Goal: Information Seeking & Learning: Learn about a topic

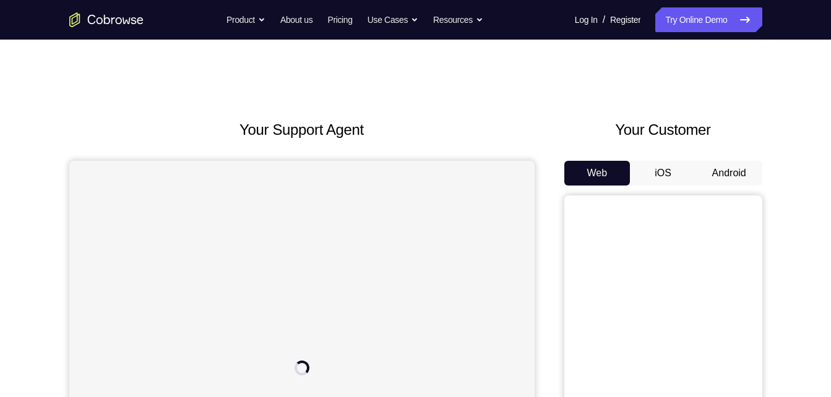
click at [726, 169] on button "Android" at bounding box center [729, 173] width 66 height 25
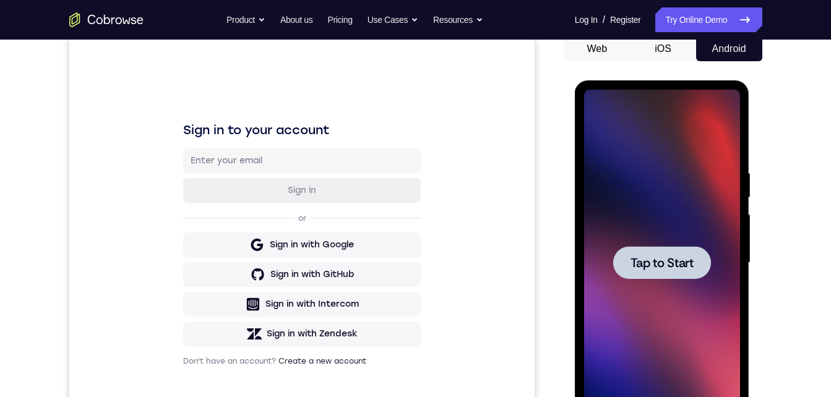
click at [649, 321] on div at bounding box center [662, 263] width 156 height 347
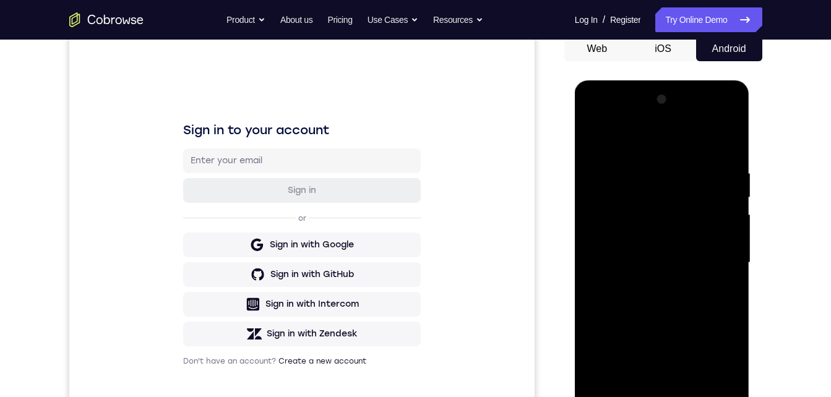
scroll to position [201, 0]
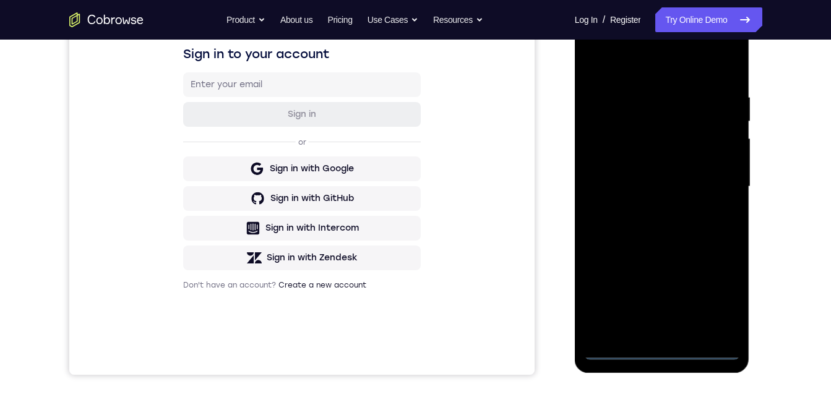
click at [664, 347] on div at bounding box center [662, 187] width 156 height 347
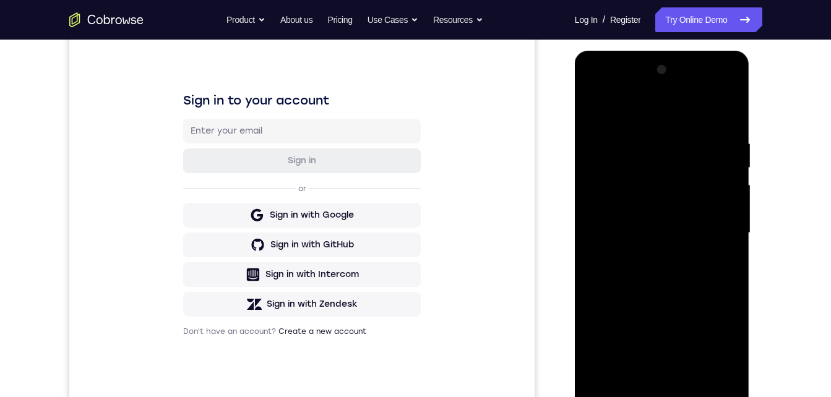
click at [659, 392] on div at bounding box center [662, 233] width 156 height 347
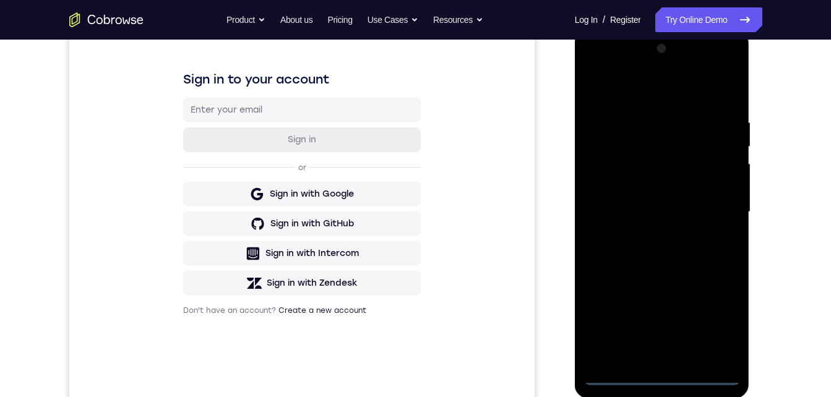
click at [660, 376] on div at bounding box center [662, 212] width 156 height 347
click at [725, 323] on div at bounding box center [662, 212] width 156 height 347
click at [613, 72] on div at bounding box center [662, 212] width 156 height 347
click at [714, 205] on div at bounding box center [662, 212] width 156 height 347
click at [647, 230] on div at bounding box center [662, 212] width 156 height 347
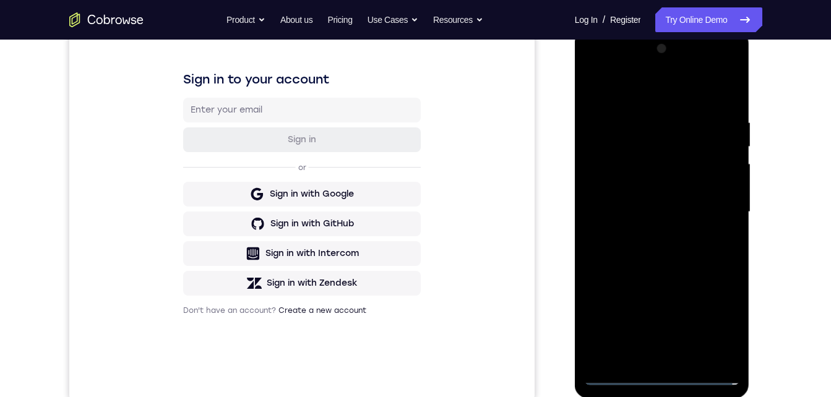
scroll to position [153, 0]
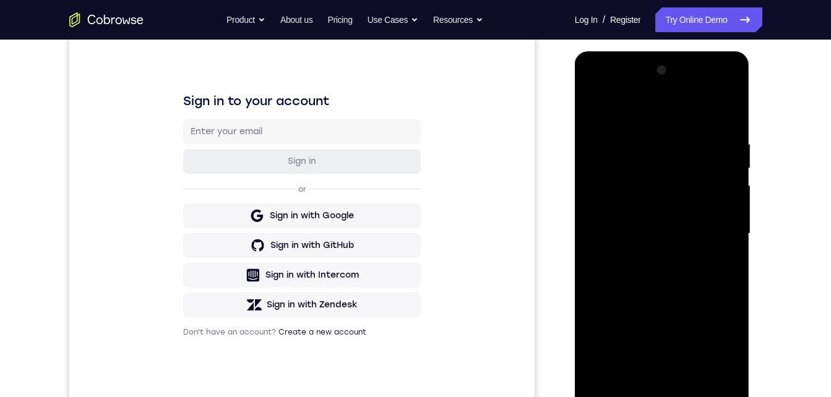
click at [630, 218] on div at bounding box center [662, 234] width 156 height 347
click at [630, 210] on div at bounding box center [662, 234] width 156 height 347
click at [624, 228] on div at bounding box center [662, 234] width 156 height 347
click at [614, 270] on div at bounding box center [662, 234] width 156 height 347
click at [669, 267] on div at bounding box center [662, 234] width 156 height 347
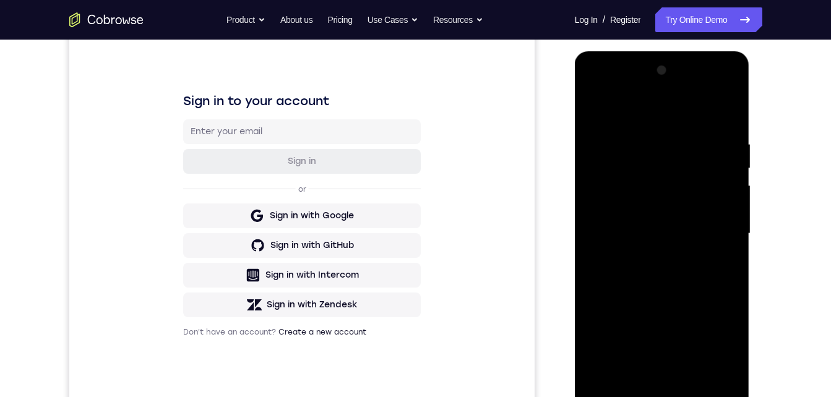
click at [669, 267] on div at bounding box center [662, 234] width 156 height 347
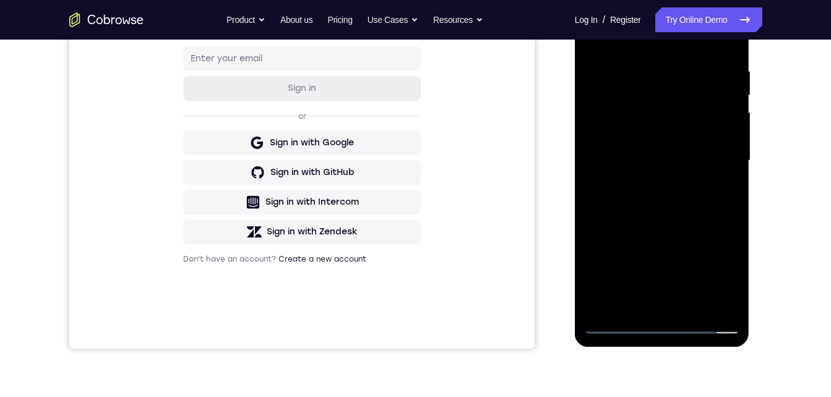
click at [651, 220] on div at bounding box center [662, 161] width 156 height 347
click at [731, 33] on div at bounding box center [662, 161] width 156 height 347
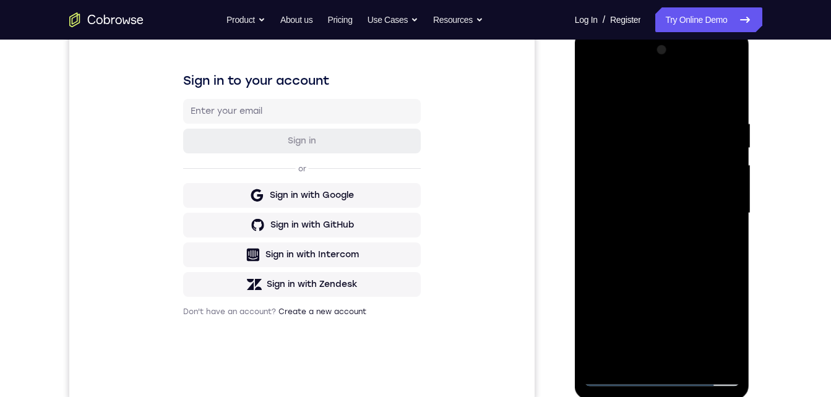
click at [616, 160] on div at bounding box center [662, 213] width 156 height 347
click at [693, 356] on div at bounding box center [662, 213] width 156 height 347
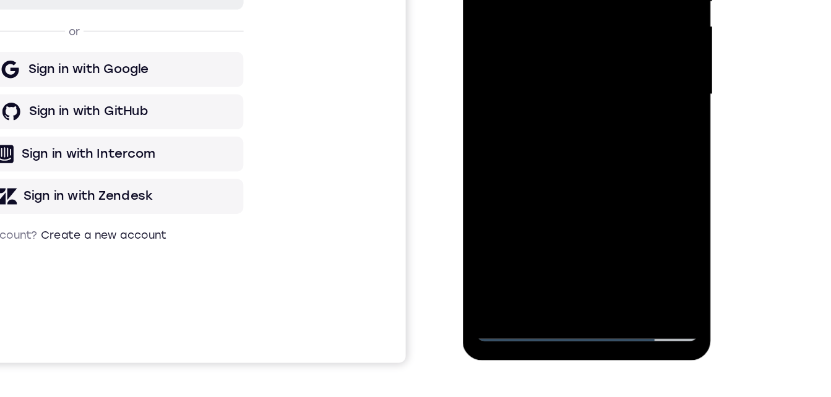
click at [550, 82] on div at bounding box center [550, 18] width 156 height 347
click at [534, 0] on div at bounding box center [550, 18] width 156 height 347
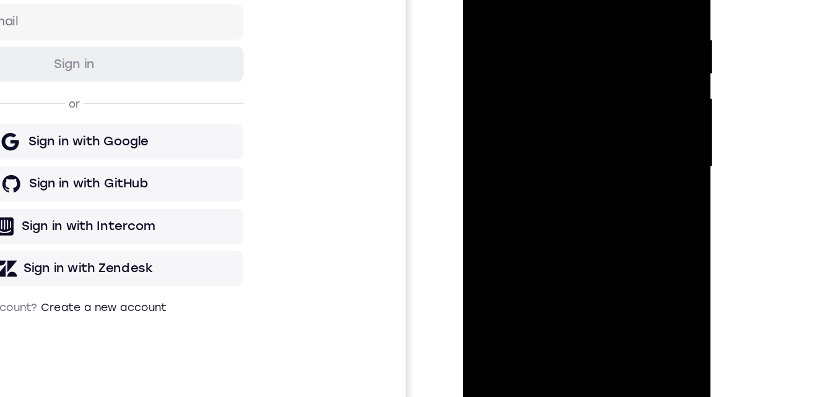
click at [483, 0] on div at bounding box center [550, 90] width 156 height 347
click at [533, 191] on div at bounding box center [550, 90] width 156 height 347
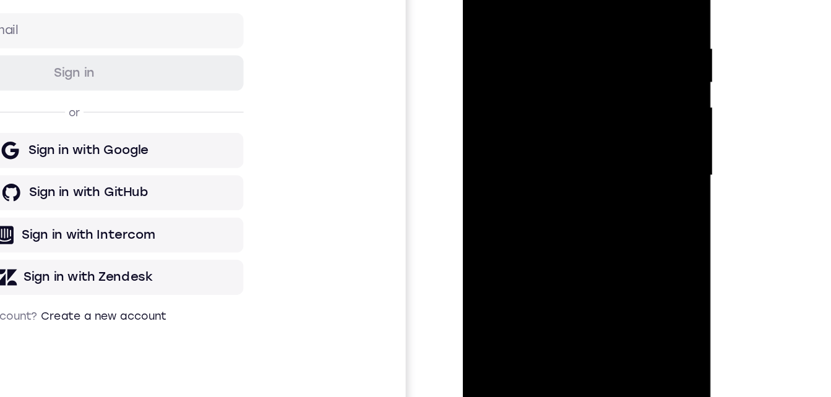
click at [481, 0] on div at bounding box center [550, 99] width 156 height 347
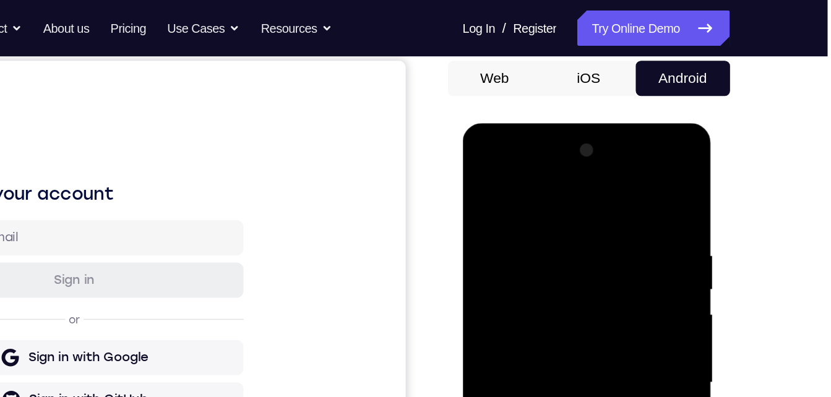
drag, startPoint x: 529, startPoint y: 235, endPoint x: 524, endPoint y: 332, distance: 97.3
click at [524, 332] on div at bounding box center [550, 305] width 156 height 347
drag, startPoint x: 528, startPoint y: 398, endPoint x: 522, endPoint y: 321, distance: 77.0
click at [522, 320] on div at bounding box center [550, 305] width 156 height 347
drag, startPoint x: 524, startPoint y: 413, endPoint x: 515, endPoint y: 324, distance: 89.6
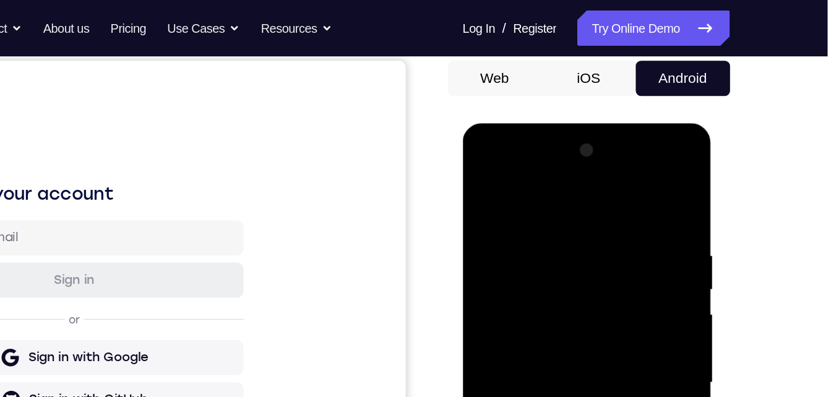
click at [515, 324] on div at bounding box center [550, 305] width 156 height 347
click at [529, 344] on div at bounding box center [550, 305] width 156 height 347
click at [483, 186] on div at bounding box center [550, 305] width 156 height 347
click at [520, 397] on div at bounding box center [550, 305] width 156 height 347
click at [479, 183] on div at bounding box center [550, 305] width 156 height 347
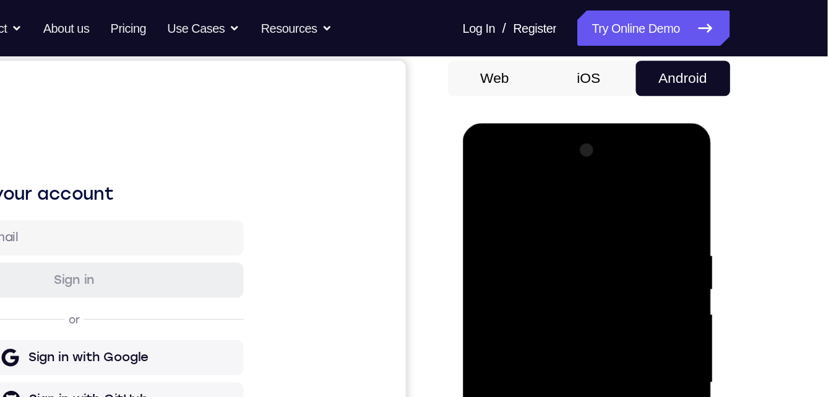
drag, startPoint x: 518, startPoint y: 418, endPoint x: 509, endPoint y: 344, distance: 74.2
click at [509, 342] on div at bounding box center [550, 305] width 156 height 347
drag, startPoint x: 522, startPoint y: 407, endPoint x: 520, endPoint y: 338, distance: 68.1
click at [520, 338] on div at bounding box center [550, 305] width 156 height 347
drag, startPoint x: 526, startPoint y: 407, endPoint x: 520, endPoint y: 353, distance: 53.5
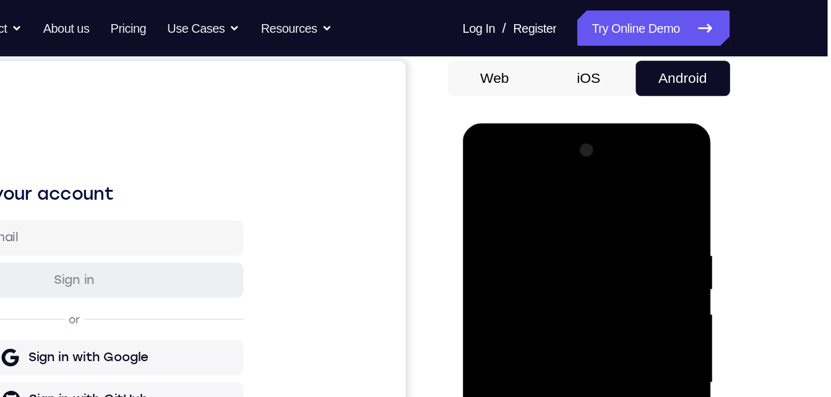
click at [520, 353] on div at bounding box center [550, 305] width 156 height 347
drag, startPoint x: 524, startPoint y: 414, endPoint x: 515, endPoint y: 329, distance: 85.2
click at [515, 329] on div at bounding box center [550, 305] width 156 height 347
drag, startPoint x: 522, startPoint y: 421, endPoint x: 514, endPoint y: 319, distance: 102.4
click at [514, 319] on div at bounding box center [550, 305] width 156 height 347
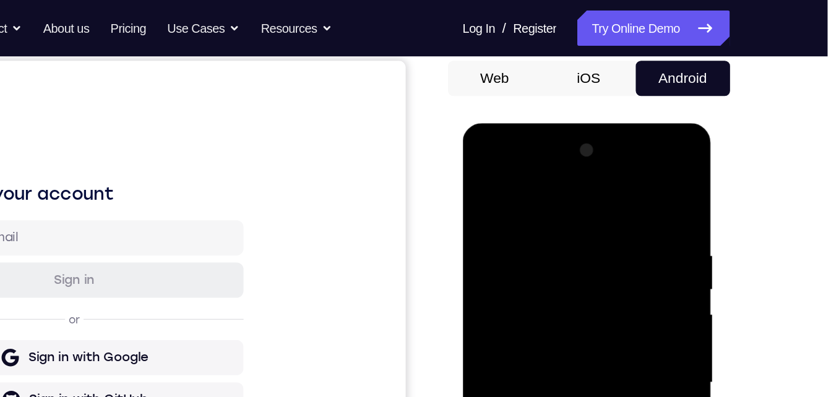
drag, startPoint x: 514, startPoint y: 408, endPoint x: 501, endPoint y: 330, distance: 79.2
click at [501, 330] on div at bounding box center [550, 305] width 156 height 347
drag, startPoint x: 512, startPoint y: 441, endPoint x: 506, endPoint y: 370, distance: 70.8
click at [506, 370] on div at bounding box center [550, 305] width 156 height 347
drag, startPoint x: 514, startPoint y: 385, endPoint x: 503, endPoint y: 314, distance: 71.9
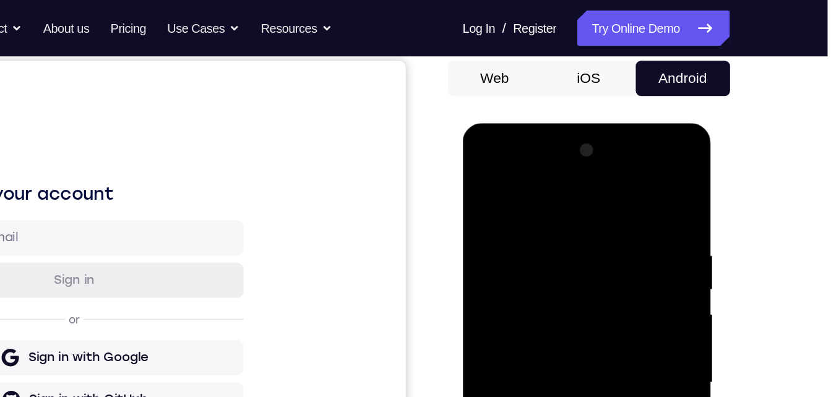
click at [502, 311] on div at bounding box center [550, 305] width 156 height 347
drag, startPoint x: 530, startPoint y: 421, endPoint x: 524, endPoint y: 350, distance: 71.4
click at [524, 350] on div at bounding box center [550, 305] width 156 height 347
click at [514, 316] on div at bounding box center [550, 305] width 156 height 347
drag, startPoint x: 512, startPoint y: 376, endPoint x: 511, endPoint y: 361, distance: 14.9
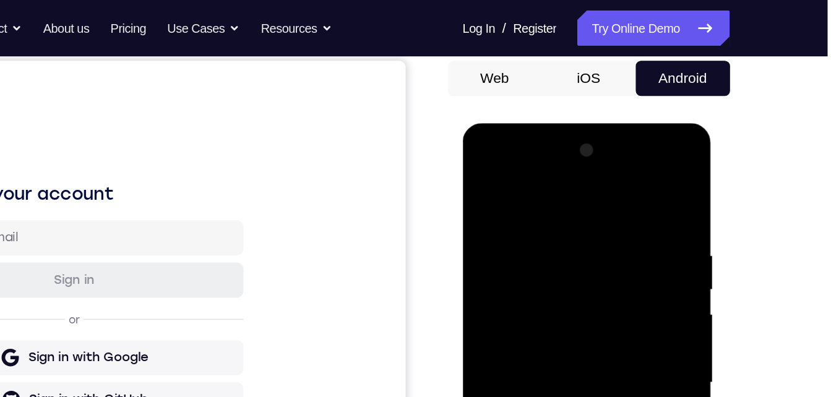
click at [511, 361] on div at bounding box center [550, 305] width 156 height 347
drag, startPoint x: 522, startPoint y: 426, endPoint x: 517, endPoint y: 375, distance: 51.7
click at [517, 375] on div at bounding box center [550, 305] width 156 height 347
click at [516, 337] on div at bounding box center [550, 305] width 156 height 347
click at [483, 184] on div at bounding box center [550, 305] width 156 height 347
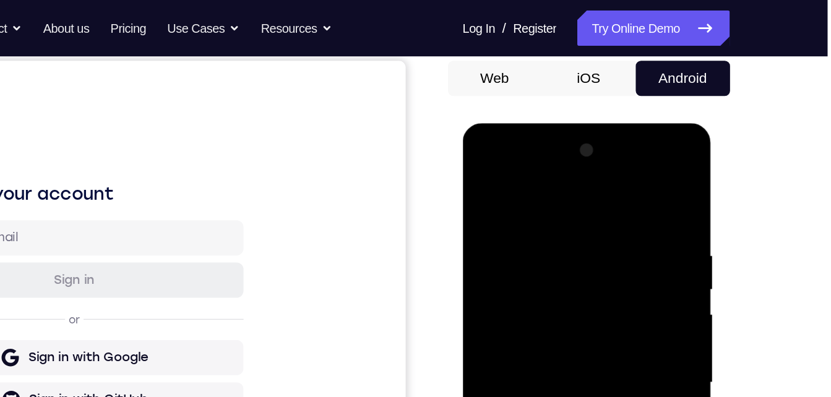
drag, startPoint x: 520, startPoint y: 360, endPoint x: 501, endPoint y: 265, distance: 96.6
click at [501, 265] on div at bounding box center [550, 305] width 156 height 347
drag, startPoint x: 535, startPoint y: 355, endPoint x: 528, endPoint y: 352, distance: 8.0
click at [528, 288] on div at bounding box center [550, 305] width 156 height 347
drag, startPoint x: 530, startPoint y: 381, endPoint x: 529, endPoint y: 370, distance: 10.5
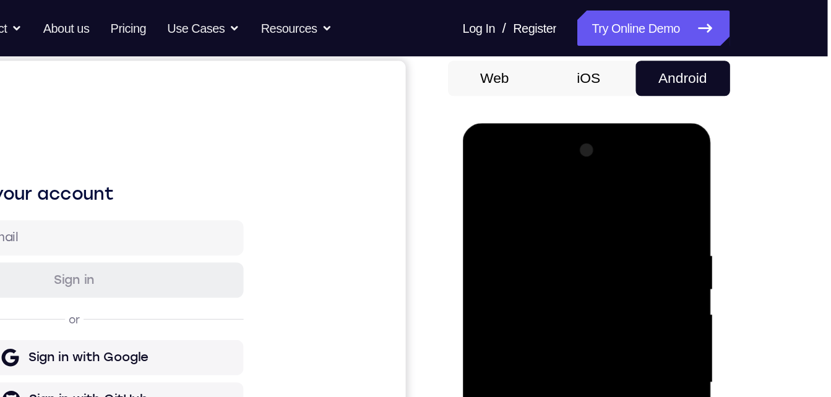
click at [529, 370] on div at bounding box center [550, 305] width 156 height 347
drag, startPoint x: 530, startPoint y: 410, endPoint x: 520, endPoint y: 343, distance: 67.6
click at [520, 343] on div at bounding box center [550, 305] width 156 height 347
drag, startPoint x: 525, startPoint y: 410, endPoint x: 527, endPoint y: 337, distance: 72.4
click at [527, 337] on div at bounding box center [550, 305] width 156 height 347
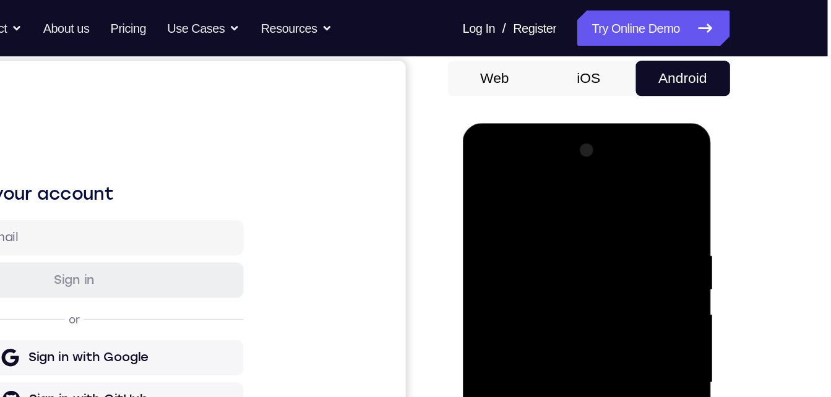
click at [522, 397] on div at bounding box center [550, 305] width 156 height 347
click at [481, 181] on div at bounding box center [550, 305] width 156 height 347
click at [500, 291] on div at bounding box center [550, 305] width 156 height 347
drag, startPoint x: 533, startPoint y: 349, endPoint x: 524, endPoint y: 277, distance: 73.0
click at [524, 277] on div at bounding box center [550, 305] width 156 height 347
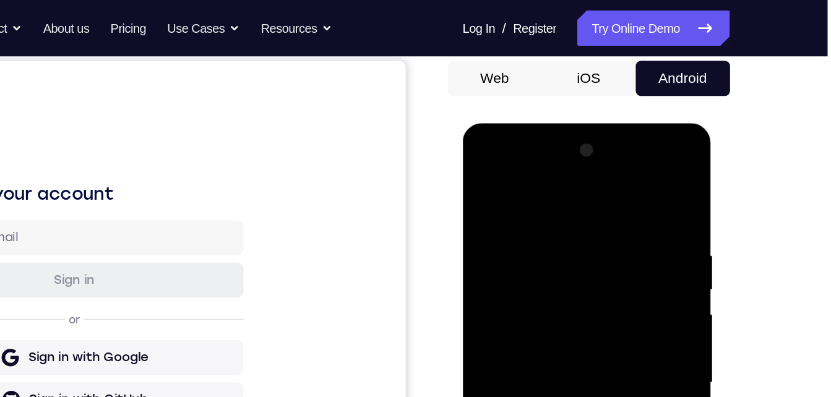
drag, startPoint x: 521, startPoint y: 359, endPoint x: 520, endPoint y: 338, distance: 21.1
click at [520, 338] on div at bounding box center [550, 305] width 156 height 347
drag, startPoint x: 529, startPoint y: 415, endPoint x: 519, endPoint y: 314, distance: 102.0
click at [519, 314] on div at bounding box center [550, 305] width 156 height 347
drag, startPoint x: 522, startPoint y: 365, endPoint x: 518, endPoint y: 301, distance: 63.9
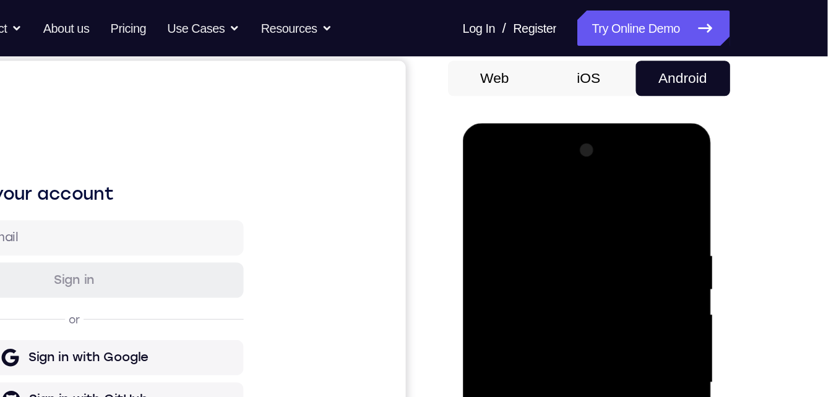
click at [518, 301] on div at bounding box center [550, 305] width 156 height 347
drag, startPoint x: 509, startPoint y: 391, endPoint x: 495, endPoint y: 318, distance: 74.3
click at [495, 318] on div at bounding box center [550, 305] width 156 height 347
drag, startPoint x: 513, startPoint y: 400, endPoint x: 513, endPoint y: 324, distance: 75.5
click at [513, 324] on div at bounding box center [550, 305] width 156 height 347
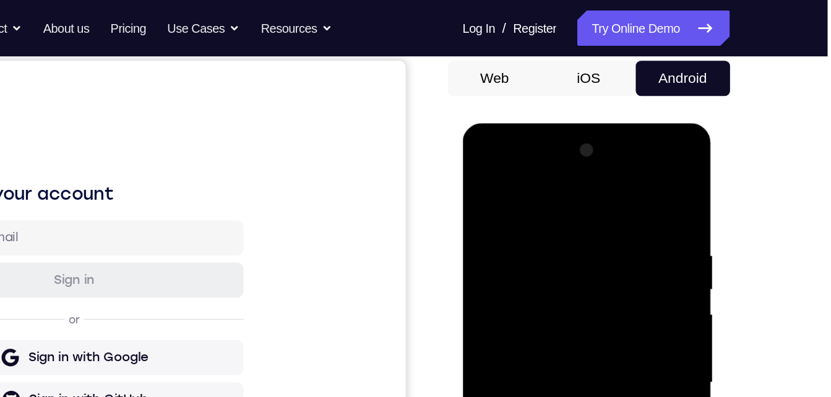
drag, startPoint x: 512, startPoint y: 406, endPoint x: 513, endPoint y: 308, distance: 98.4
click at [513, 308] on div at bounding box center [550, 305] width 156 height 347
drag, startPoint x: 517, startPoint y: 398, endPoint x: 519, endPoint y: 299, distance: 99.0
click at [519, 299] on div at bounding box center [550, 305] width 156 height 347
drag, startPoint x: 521, startPoint y: 402, endPoint x: 516, endPoint y: 287, distance: 115.2
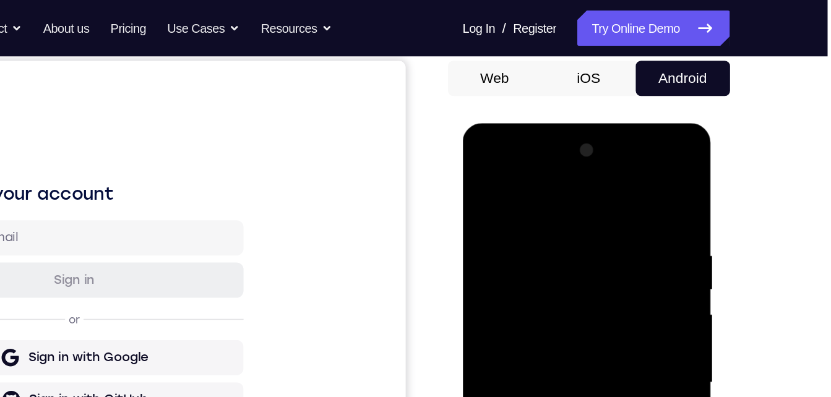
click at [516, 287] on div at bounding box center [550, 305] width 156 height 347
drag, startPoint x: 527, startPoint y: 379, endPoint x: 534, endPoint y: 300, distance: 79.6
click at [534, 300] on div at bounding box center [550, 305] width 156 height 347
click at [528, 301] on div at bounding box center [550, 305] width 156 height 347
click at [503, 397] on div at bounding box center [550, 305] width 156 height 347
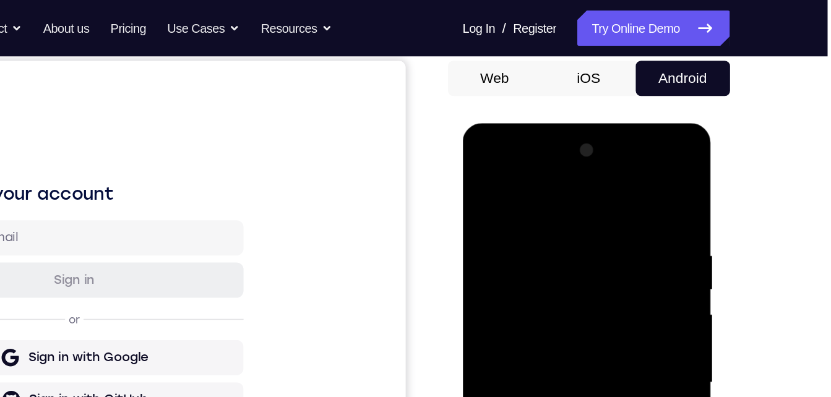
click at [503, 397] on div at bounding box center [550, 305] width 156 height 347
drag, startPoint x: 523, startPoint y: 414, endPoint x: 529, endPoint y: 379, distance: 35.2
click at [529, 379] on div at bounding box center [550, 305] width 156 height 347
drag, startPoint x: 525, startPoint y: 391, endPoint x: 522, endPoint y: 338, distance: 52.7
click at [522, 338] on div at bounding box center [550, 305] width 156 height 347
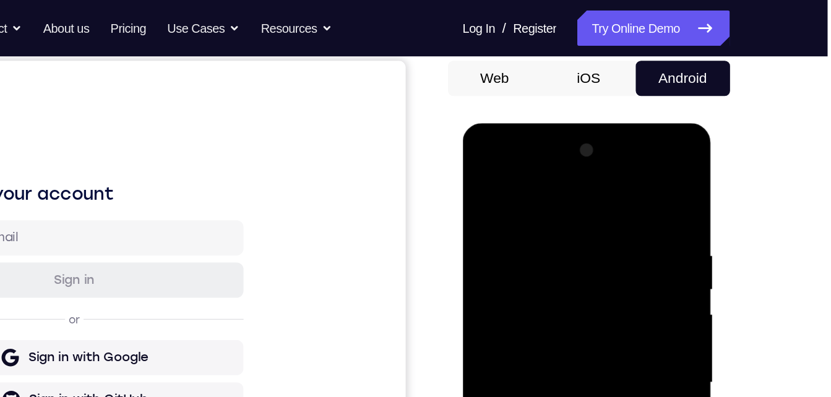
drag, startPoint x: 526, startPoint y: 400, endPoint x: 525, endPoint y: 346, distance: 53.9
click at [525, 346] on div at bounding box center [550, 305] width 156 height 347
click at [525, 363] on div at bounding box center [550, 305] width 156 height 347
click at [500, 397] on div at bounding box center [550, 305] width 156 height 347
click at [503, 397] on div at bounding box center [550, 305] width 156 height 347
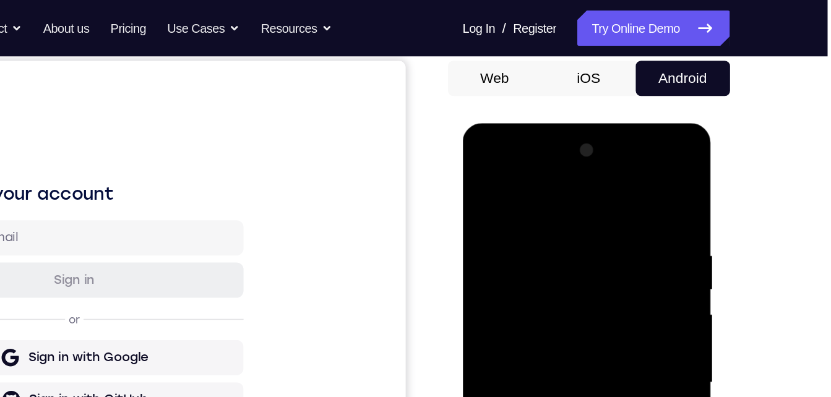
click at [503, 397] on div at bounding box center [550, 305] width 156 height 347
drag, startPoint x: 532, startPoint y: 374, endPoint x: 523, endPoint y: 309, distance: 64.9
click at [523, 309] on div at bounding box center [550, 305] width 156 height 347
drag, startPoint x: 520, startPoint y: 408, endPoint x: 517, endPoint y: 329, distance: 79.3
click at [517, 329] on div at bounding box center [550, 305] width 156 height 347
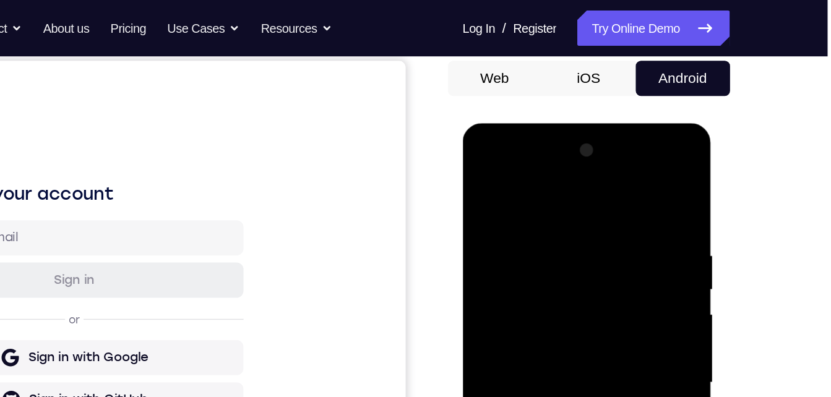
drag, startPoint x: 518, startPoint y: 406, endPoint x: 519, endPoint y: 348, distance: 57.6
click at [519, 348] on div at bounding box center [550, 305] width 156 height 347
drag, startPoint x: 519, startPoint y: 395, endPoint x: 518, endPoint y: 362, distance: 33.4
click at [518, 362] on div at bounding box center [550, 305] width 156 height 347
drag, startPoint x: 503, startPoint y: 412, endPoint x: 507, endPoint y: 342, distance: 70.1
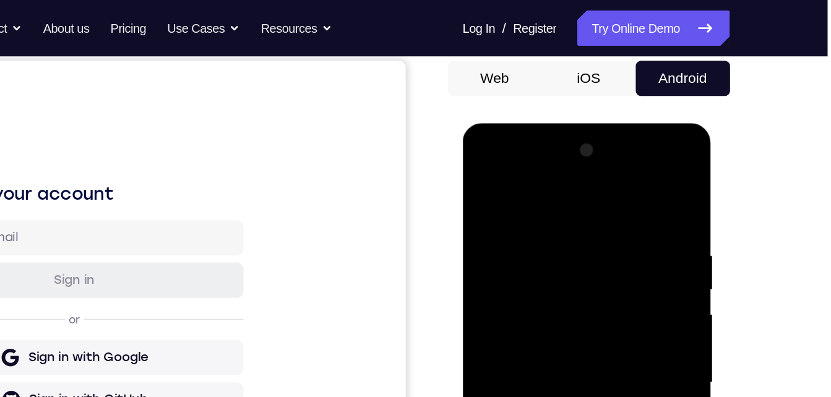
click at [507, 342] on div at bounding box center [550, 305] width 156 height 347
drag, startPoint x: 509, startPoint y: 416, endPoint x: 509, endPoint y: 349, distance: 66.8
click at [509, 349] on div at bounding box center [550, 305] width 156 height 347
drag, startPoint x: 511, startPoint y: 417, endPoint x: 509, endPoint y: 374, distance: 43.3
click at [509, 363] on div at bounding box center [550, 305] width 156 height 347
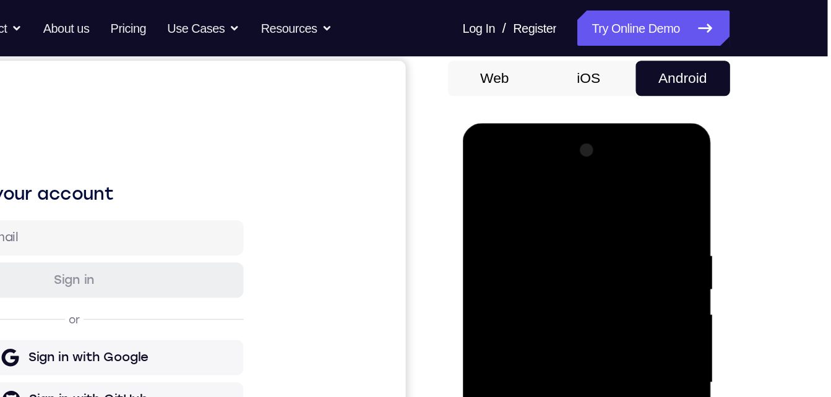
drag, startPoint x: 512, startPoint y: 428, endPoint x: 506, endPoint y: 363, distance: 65.9
click at [506, 363] on div at bounding box center [550, 305] width 156 height 347
drag, startPoint x: 500, startPoint y: 345, endPoint x: 500, endPoint y: 337, distance: 7.4
click at [499, 331] on div at bounding box center [550, 305] width 156 height 347
drag, startPoint x: 516, startPoint y: 364, endPoint x: 516, endPoint y: 334, distance: 30.9
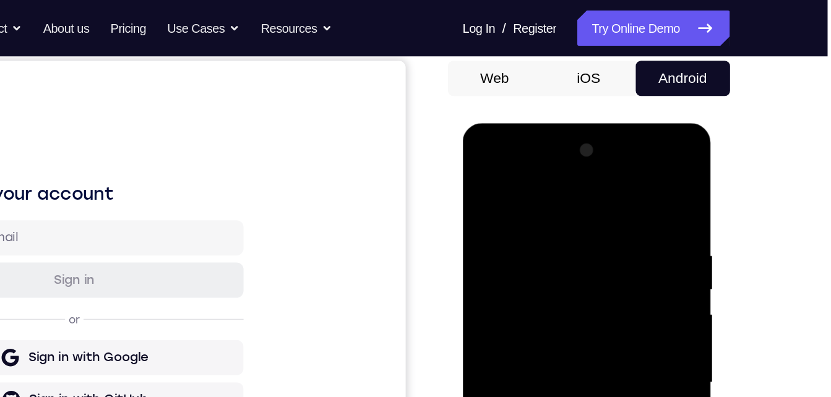
click at [516, 333] on div at bounding box center [550, 305] width 156 height 347
drag, startPoint x: 517, startPoint y: 387, endPoint x: 513, endPoint y: 316, distance: 70.7
click at [513, 313] on div at bounding box center [550, 305] width 156 height 347
drag, startPoint x: 512, startPoint y: 405, endPoint x: 512, endPoint y: 322, distance: 83.5
click at [512, 322] on div at bounding box center [550, 305] width 156 height 347
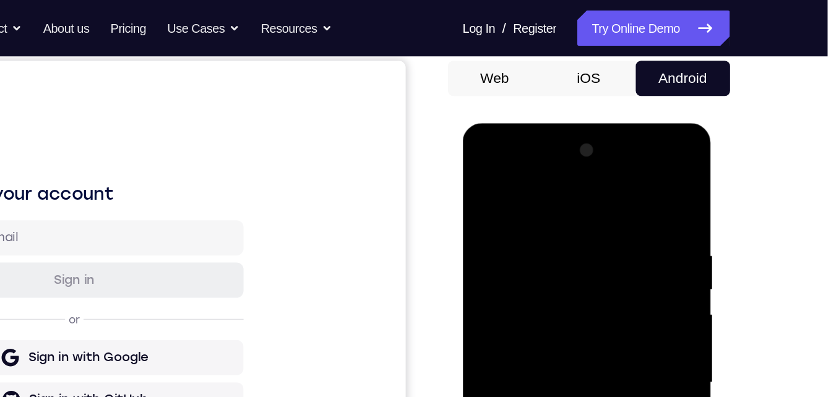
drag, startPoint x: 514, startPoint y: 412, endPoint x: 515, endPoint y: 327, distance: 84.8
click at [515, 327] on div at bounding box center [550, 305] width 156 height 347
click at [507, 397] on div at bounding box center [550, 305] width 156 height 347
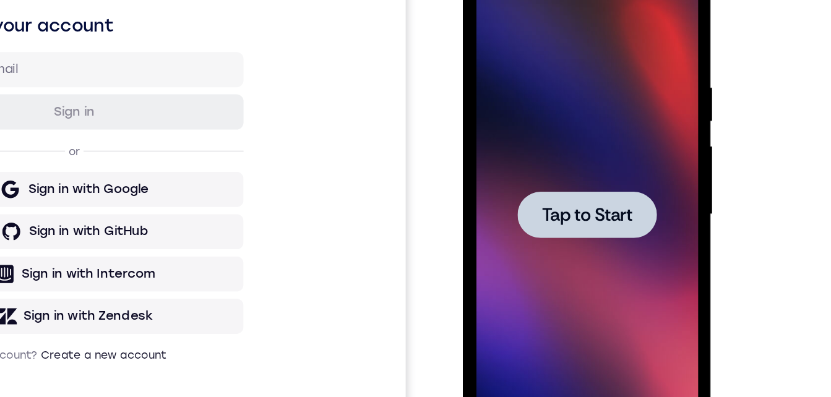
scroll to position [194, 0]
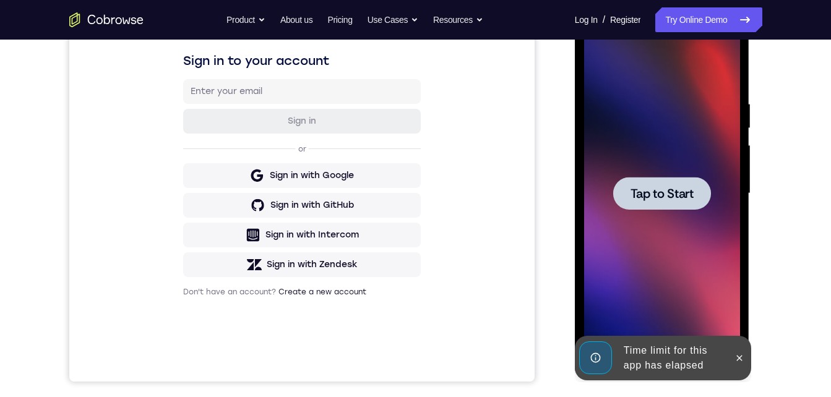
click at [651, 193] on span "Tap to Start" at bounding box center [662, 194] width 63 height 12
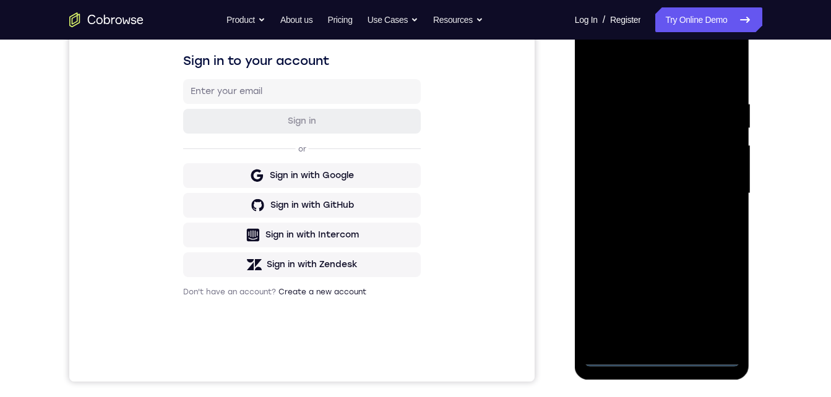
click at [660, 353] on div at bounding box center [662, 193] width 156 height 347
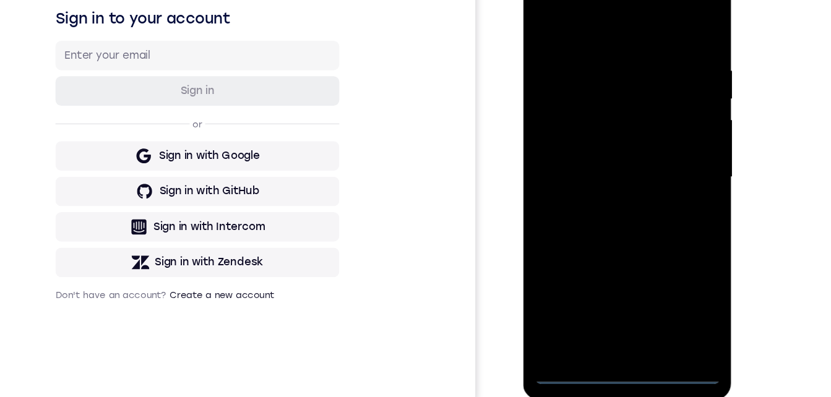
click at [611, 306] on div at bounding box center [610, 142] width 156 height 347
click at [662, 256] on div at bounding box center [610, 142] width 156 height 347
click at [550, 0] on div at bounding box center [610, 142] width 156 height 347
click at [659, 134] on div at bounding box center [610, 142] width 156 height 347
click at [593, 165] on div at bounding box center [610, 142] width 156 height 347
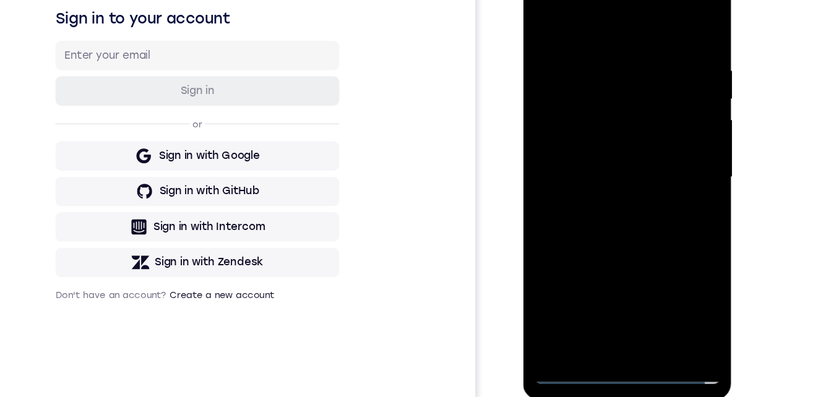
click at [593, 133] on div at bounding box center [610, 142] width 156 height 347
click at [589, 115] on div at bounding box center [610, 142] width 156 height 347
click at [578, 145] on div at bounding box center [610, 142] width 156 height 347
click at [579, 181] on div at bounding box center [610, 142] width 156 height 347
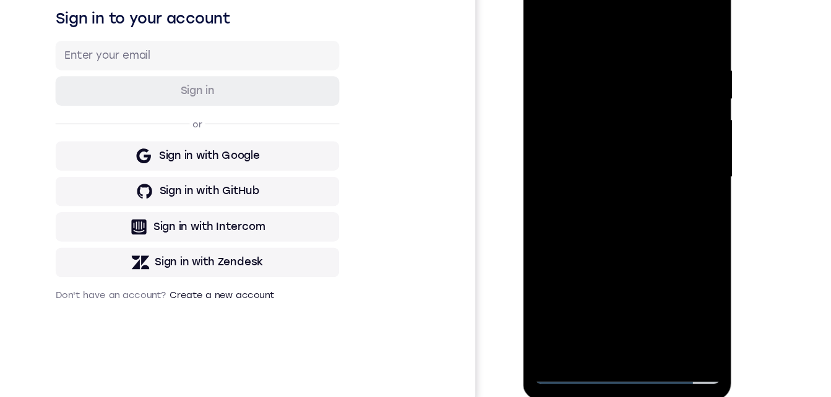
click at [579, 181] on div at bounding box center [610, 142] width 156 height 347
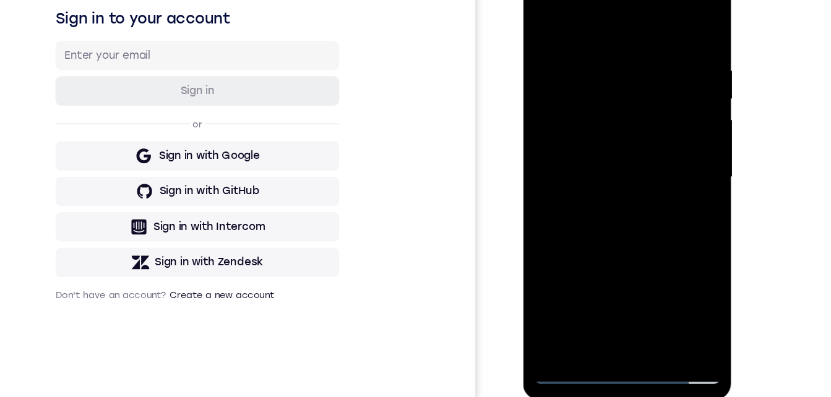
click at [579, 181] on div at bounding box center [610, 142] width 156 height 347
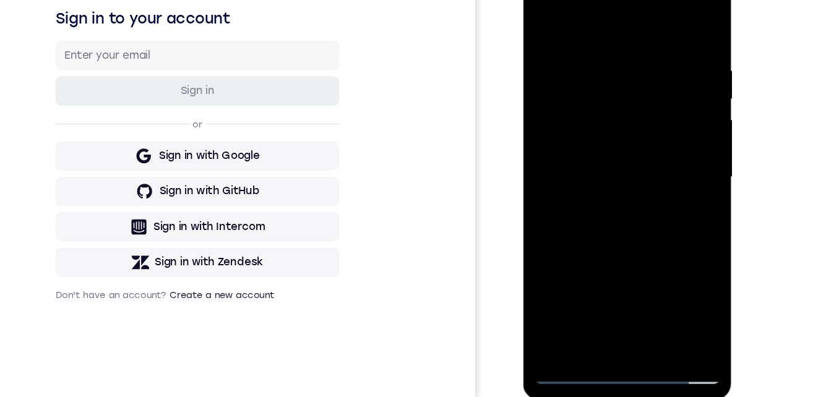
click at [579, 181] on div at bounding box center [610, 142] width 156 height 347
click at [608, 197] on div at bounding box center [610, 142] width 156 height 347
click at [638, 285] on div at bounding box center [610, 142] width 156 height 347
click at [619, 206] on div at bounding box center [610, 142] width 156 height 347
click at [624, 109] on div at bounding box center [610, 142] width 156 height 347
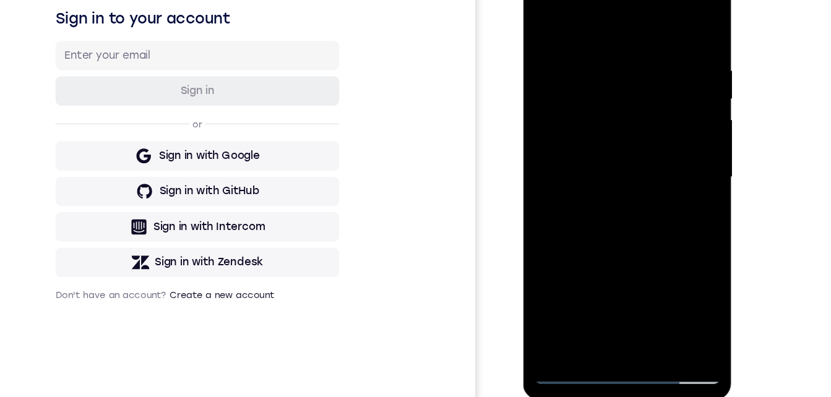
click at [579, 281] on div at bounding box center [610, 142] width 156 height 347
click at [574, 281] on div at bounding box center [610, 142] width 156 height 347
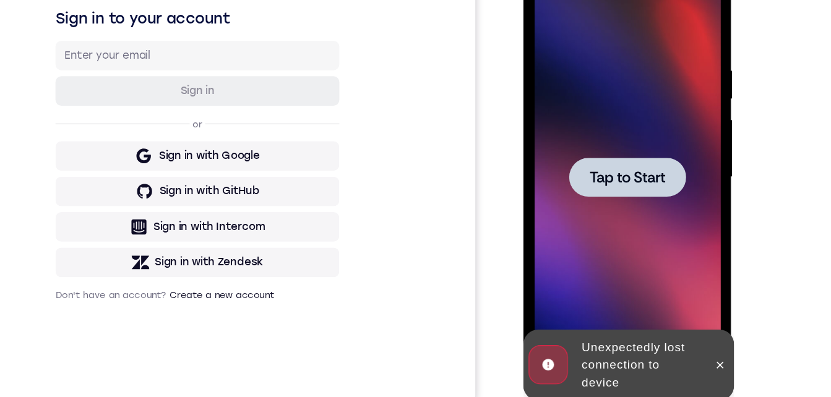
click at [589, 168] on div at bounding box center [610, 142] width 156 height 347
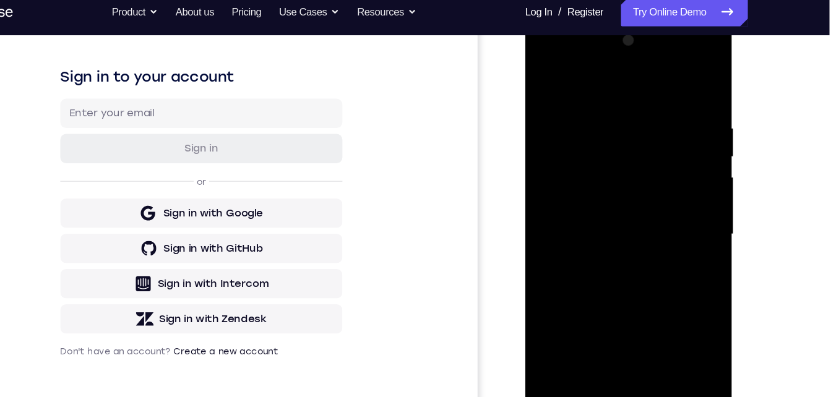
scroll to position [198, 0]
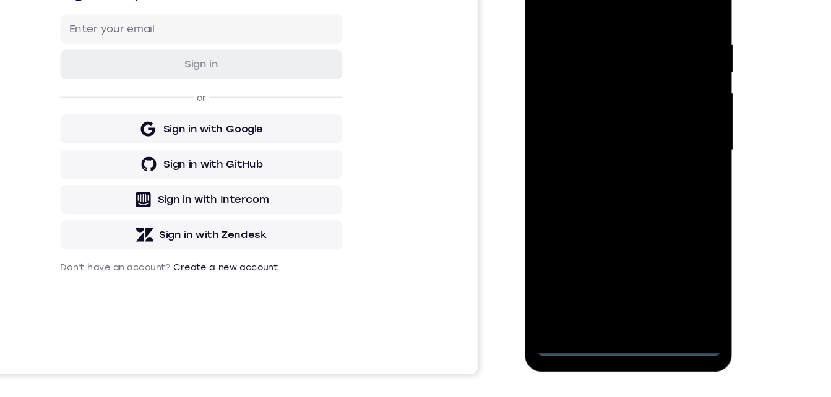
click at [615, 277] on div at bounding box center [613, 117] width 156 height 347
click at [673, 218] on div at bounding box center [613, 117] width 156 height 347
click at [571, 0] on div at bounding box center [613, 117] width 156 height 347
click at [670, 111] on div at bounding box center [613, 117] width 156 height 347
click at [599, 141] on div at bounding box center [613, 117] width 156 height 347
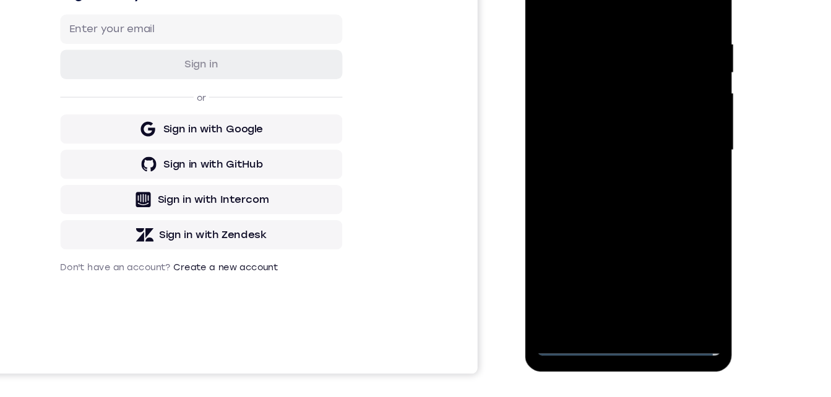
click at [589, 108] on div at bounding box center [613, 117] width 156 height 347
click at [584, 93] on div at bounding box center [613, 117] width 156 height 347
click at [569, 124] on div at bounding box center [613, 117] width 156 height 347
click at [570, 158] on div at bounding box center [613, 117] width 156 height 347
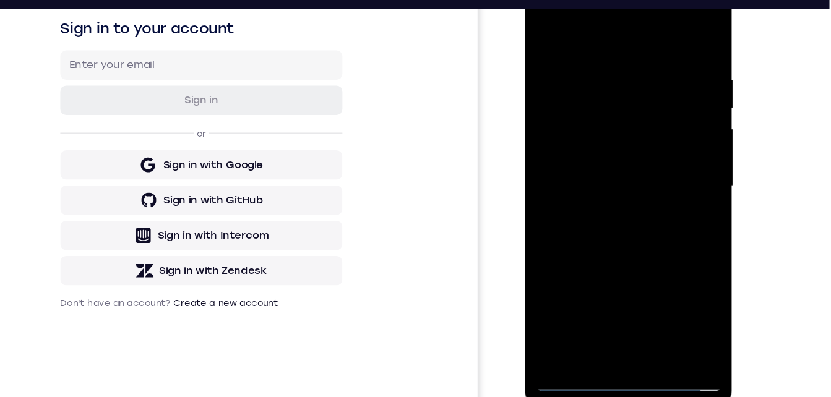
click at [567, 193] on div at bounding box center [613, 153] width 156 height 347
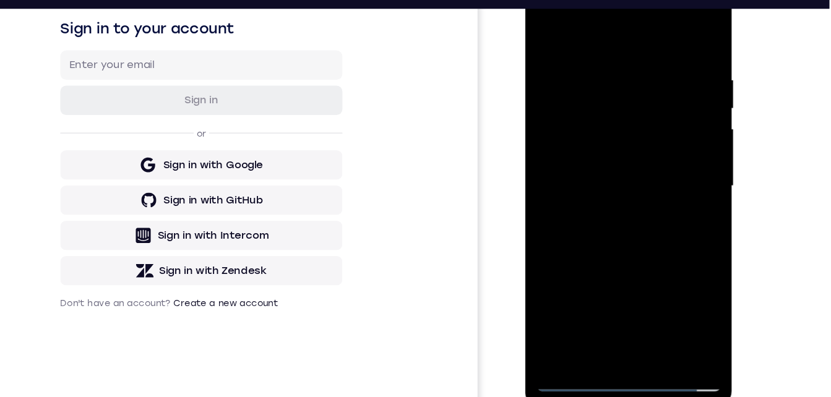
click at [626, 207] on div at bounding box center [613, 153] width 156 height 347
click at [639, 293] on div at bounding box center [613, 153] width 156 height 347
click at [616, 216] on div at bounding box center [613, 153] width 156 height 347
click at [608, 119] on div at bounding box center [613, 153] width 156 height 347
click at [558, 312] on div at bounding box center [613, 153] width 156 height 347
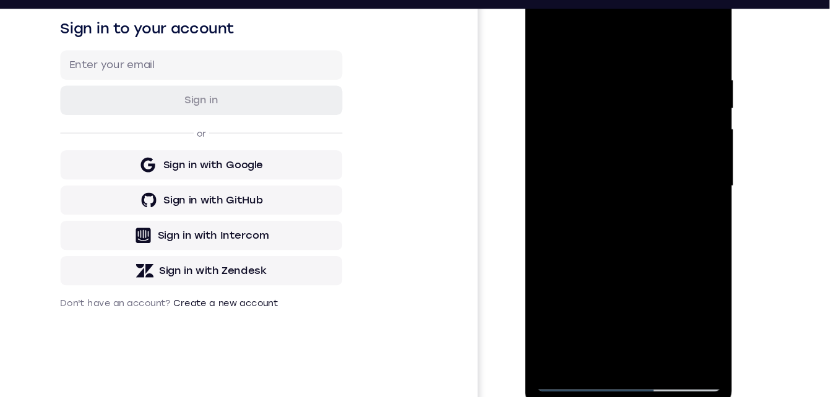
click at [541, 27] on div at bounding box center [613, 153] width 156 height 347
click at [586, 120] on div at bounding box center [613, 153] width 156 height 347
click at [542, 27] on div at bounding box center [613, 153] width 156 height 347
click at [608, 119] on div at bounding box center [613, 153] width 156 height 347
drag, startPoint x: 621, startPoint y: 106, endPoint x: 621, endPoint y: 184, distance: 78.6
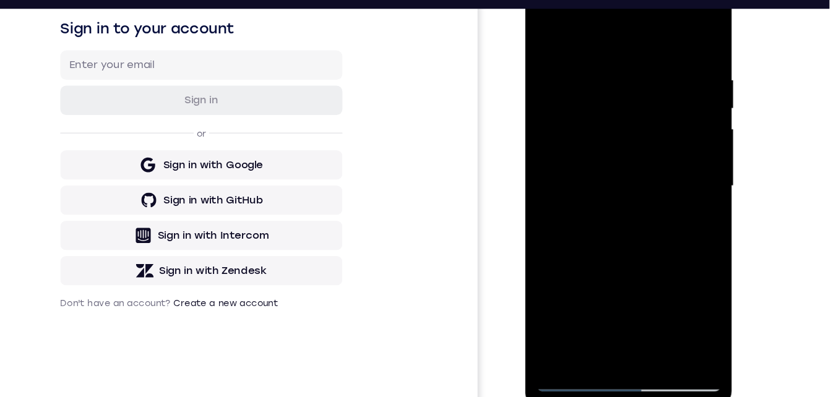
click at [621, 184] on div at bounding box center [613, 153] width 156 height 347
drag, startPoint x: 621, startPoint y: 194, endPoint x: 604, endPoint y: 217, distance: 28.2
click at [604, 217] on div at bounding box center [613, 153] width 156 height 347
click at [644, 259] on div at bounding box center [613, 153] width 156 height 347
click at [626, 260] on div at bounding box center [613, 153] width 156 height 347
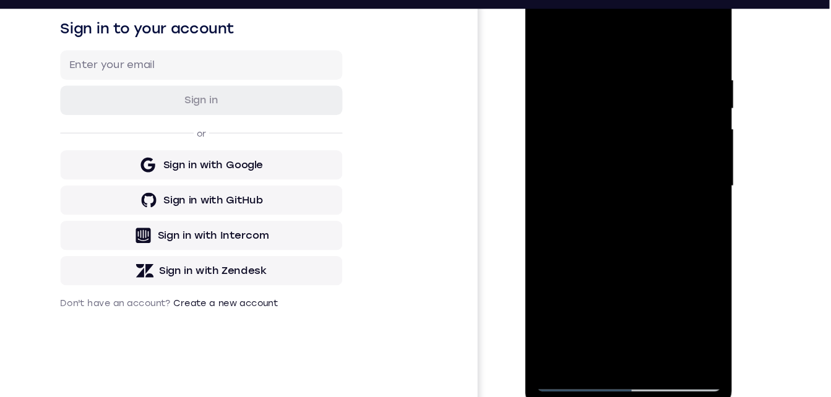
scroll to position [194, 0]
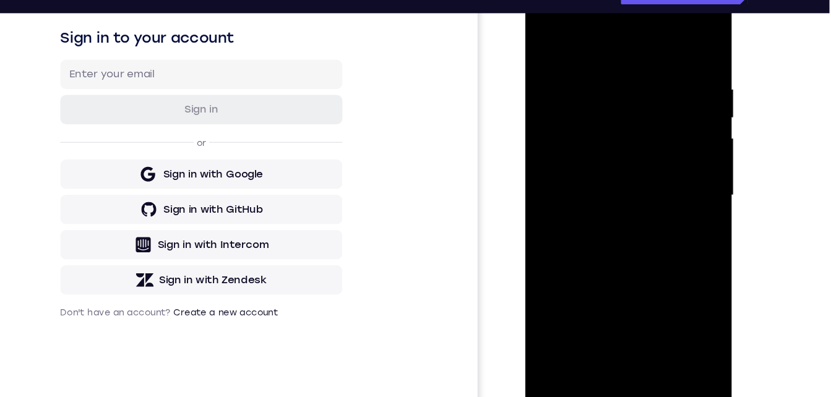
click at [541, 39] on div at bounding box center [613, 161] width 156 height 347
drag, startPoint x: 584, startPoint y: 210, endPoint x: 578, endPoint y: 168, distance: 43.1
click at [578, 168] on div at bounding box center [613, 161] width 156 height 347
drag, startPoint x: 592, startPoint y: 186, endPoint x: 586, endPoint y: 152, distance: 35.1
click at [586, 144] on div at bounding box center [613, 161] width 156 height 347
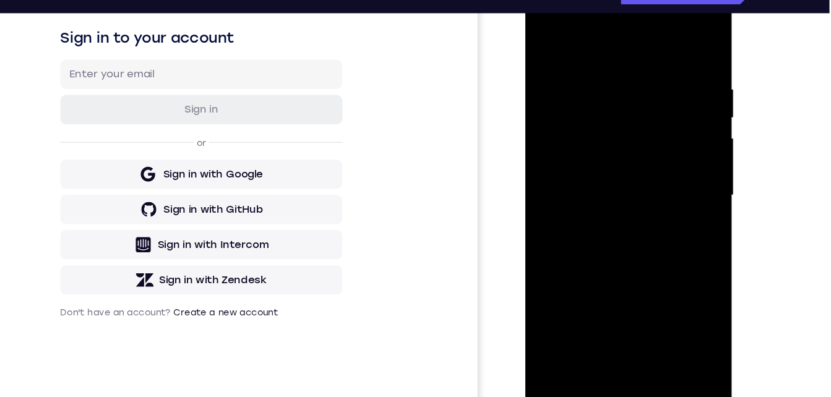
drag, startPoint x: 581, startPoint y: 164, endPoint x: 580, endPoint y: 158, distance: 6.2
click at [581, 158] on div at bounding box center [613, 161] width 156 height 347
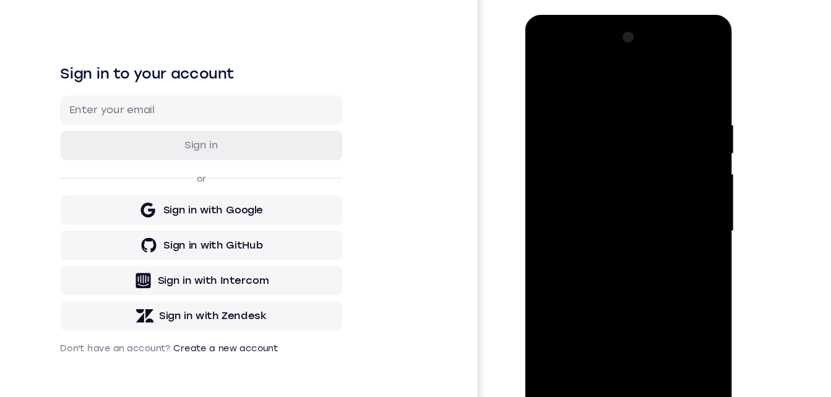
drag, startPoint x: 589, startPoint y: 273, endPoint x: 580, endPoint y: 202, distance: 71.6
click at [580, 202] on div at bounding box center [613, 197] width 156 height 347
drag, startPoint x: 603, startPoint y: 288, endPoint x: 601, endPoint y: 218, distance: 69.3
click at [601, 218] on div at bounding box center [613, 197] width 156 height 347
drag, startPoint x: 587, startPoint y: 340, endPoint x: 584, endPoint y: 397, distance: 57.1
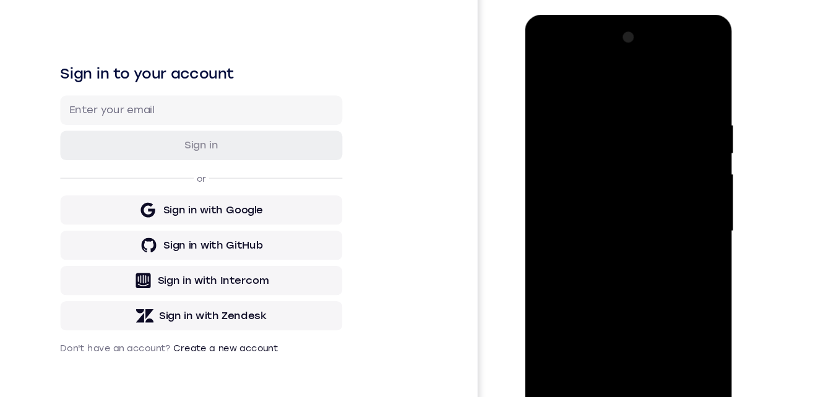
click at [584, 386] on html "Online web based iOS Simulators and Android Emulators. Run iPhone, iPad, Mobile…" at bounding box center [613, 199] width 176 height 371
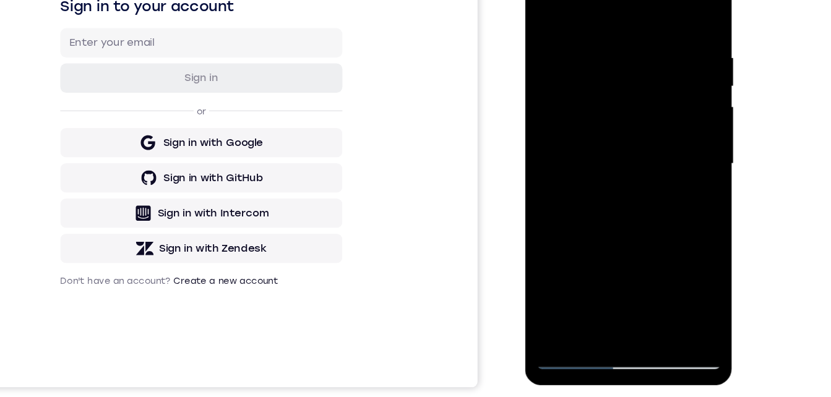
drag, startPoint x: 569, startPoint y: 238, endPoint x: 566, endPoint y: 278, distance: 39.7
click at [567, 278] on div at bounding box center [613, 130] width 156 height 347
drag, startPoint x: 572, startPoint y: 184, endPoint x: 1134, endPoint y: 337, distance: 582.3
click at [559, 319] on html "Online web based iOS Simulators and Android Emulators. Run iPhone, iPad, Mobile…" at bounding box center [613, 132] width 176 height 371
click at [568, 291] on div at bounding box center [613, 130] width 156 height 347
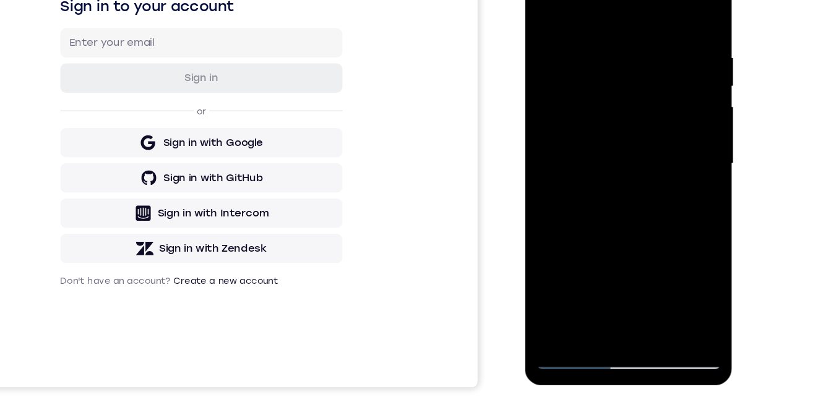
click at [571, 292] on div at bounding box center [613, 130] width 156 height 347
click at [543, 7] on div at bounding box center [613, 130] width 156 height 347
click at [587, 32] on div at bounding box center [613, 130] width 156 height 347
click at [675, 133] on div at bounding box center [613, 130] width 156 height 347
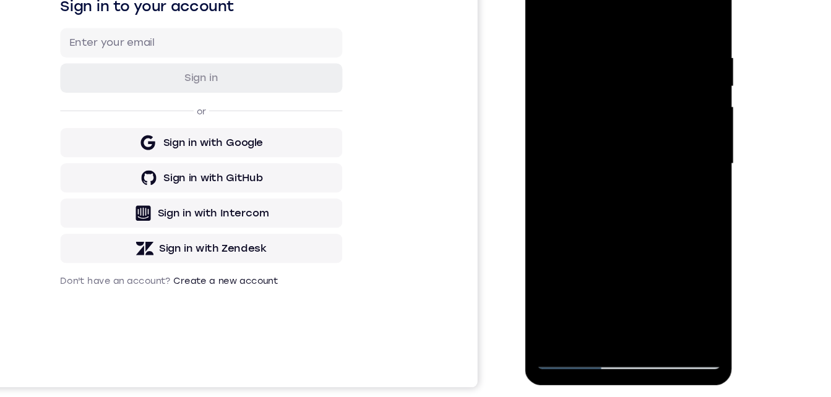
click at [675, 133] on div at bounding box center [613, 130] width 156 height 347
click at [675, 131] on div at bounding box center [613, 130] width 156 height 347
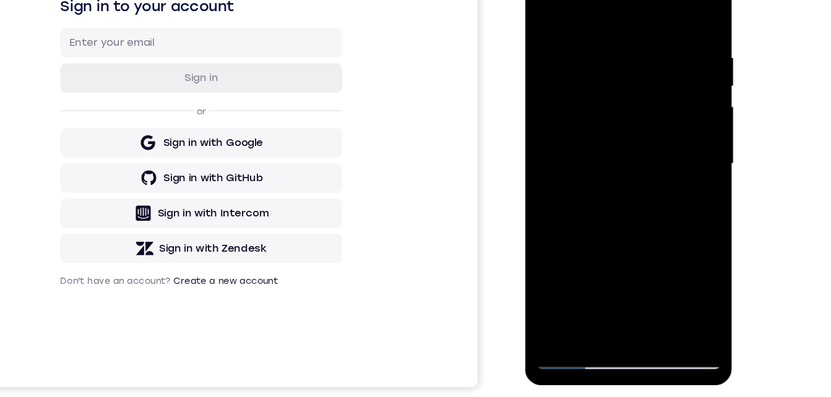
click at [675, 131] on div at bounding box center [613, 130] width 156 height 347
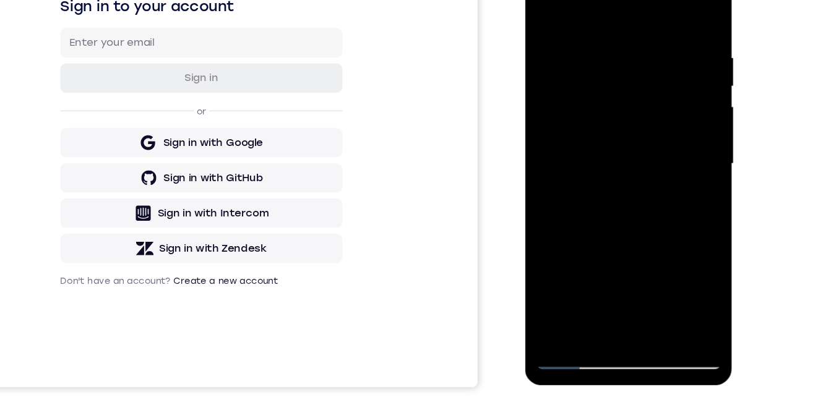
click at [675, 131] on div at bounding box center [613, 130] width 156 height 347
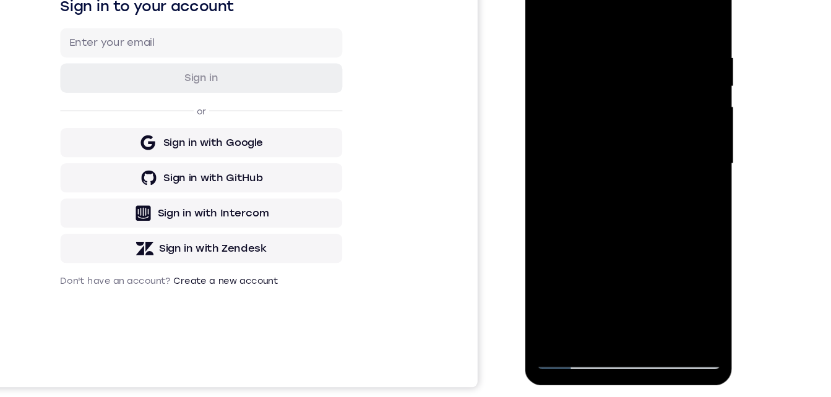
click at [675, 131] on div at bounding box center [613, 130] width 156 height 347
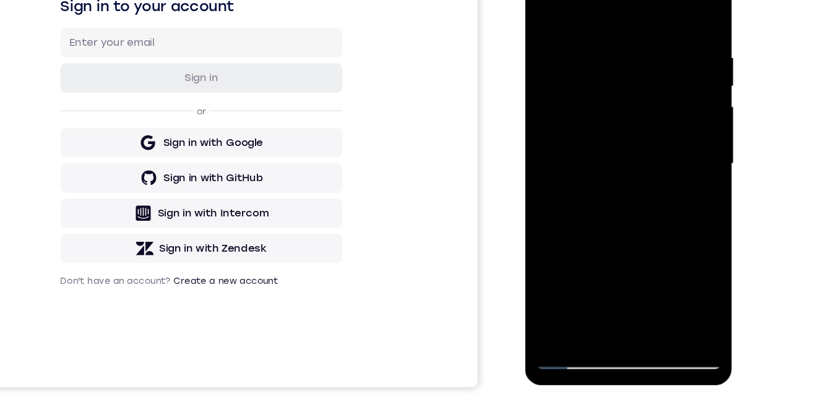
click at [675, 131] on div at bounding box center [613, 130] width 156 height 347
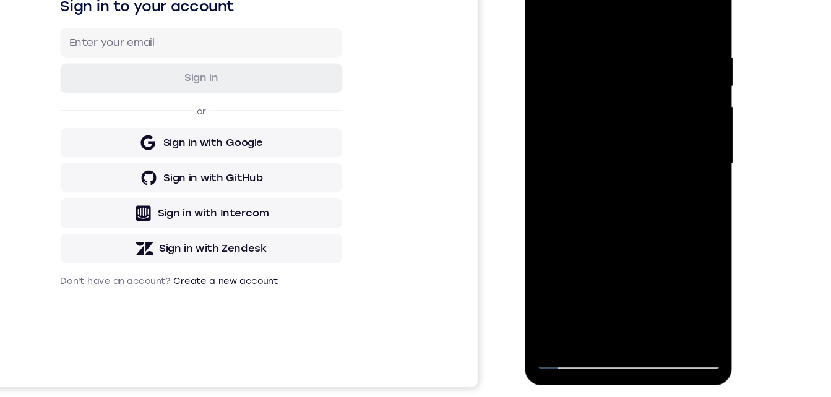
click at [675, 131] on div at bounding box center [613, 130] width 156 height 347
click at [675, 129] on div at bounding box center [613, 130] width 156 height 347
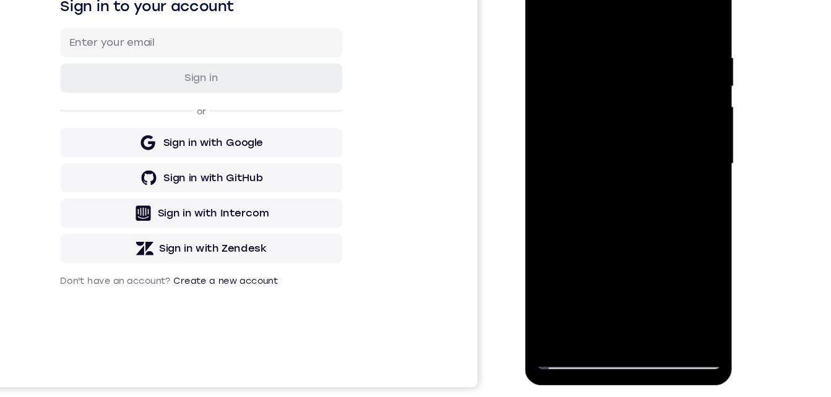
click at [675, 129] on div at bounding box center [613, 130] width 156 height 347
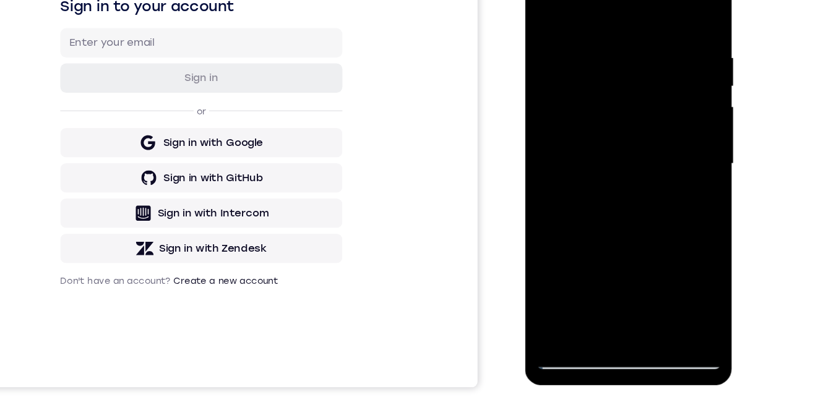
click at [675, 129] on div at bounding box center [613, 130] width 156 height 347
